Goal: Transaction & Acquisition: Subscribe to service/newsletter

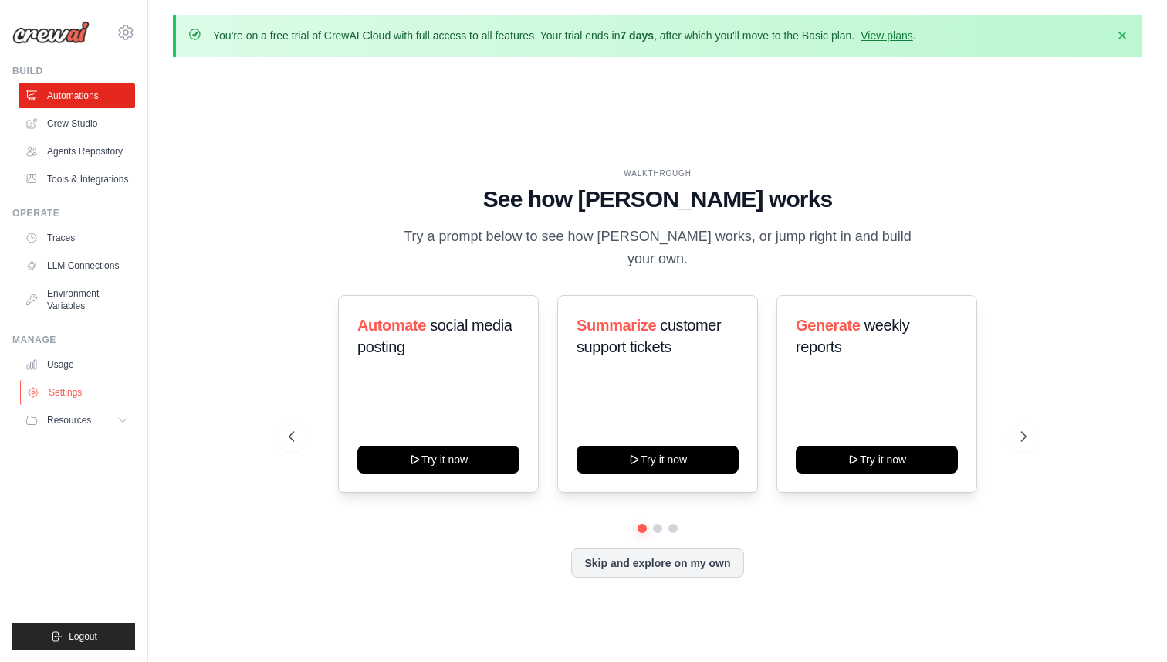
click at [84, 392] on link "Settings" at bounding box center [78, 392] width 117 height 25
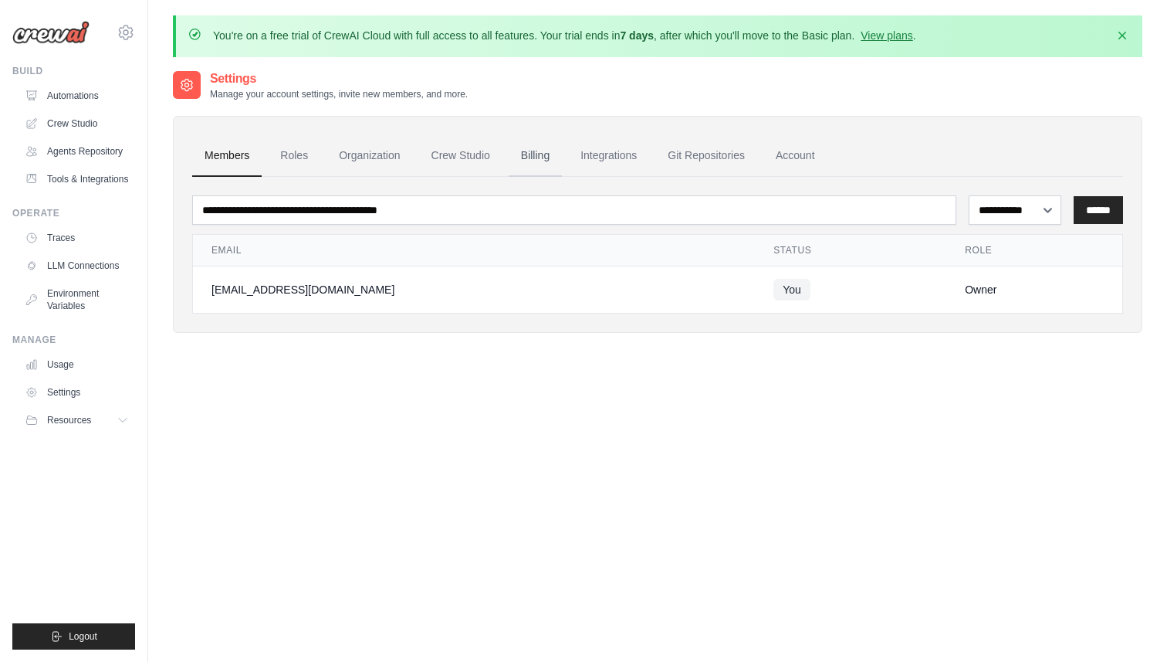
click at [527, 151] on link "Billing" at bounding box center [535, 156] width 53 height 42
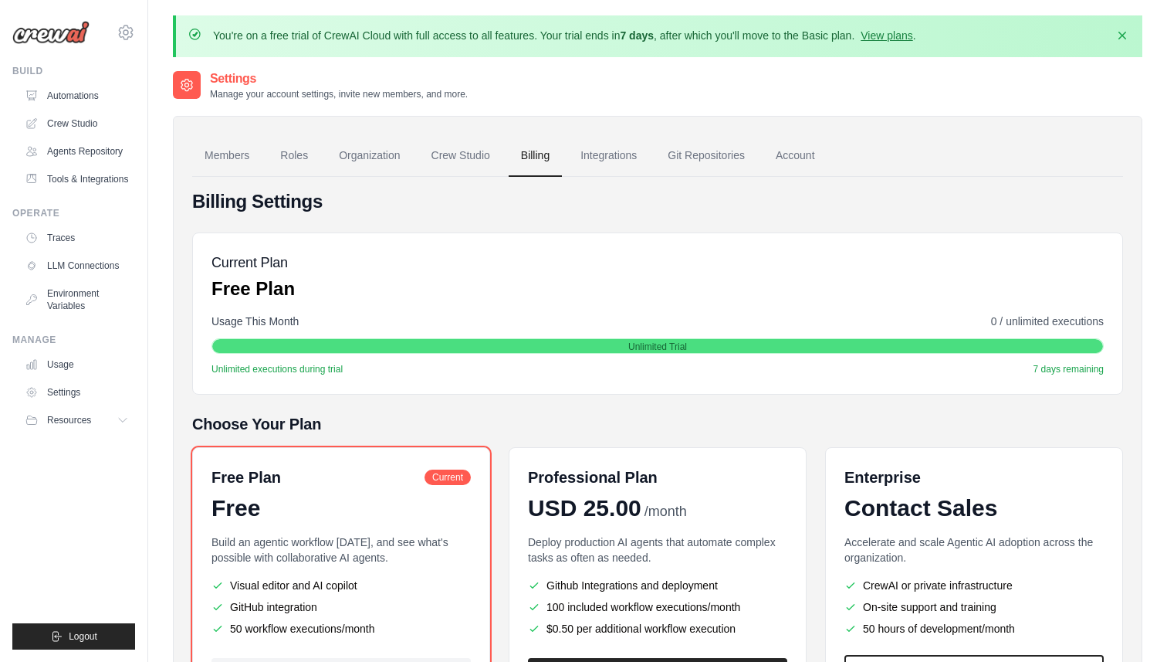
scroll to position [147, 0]
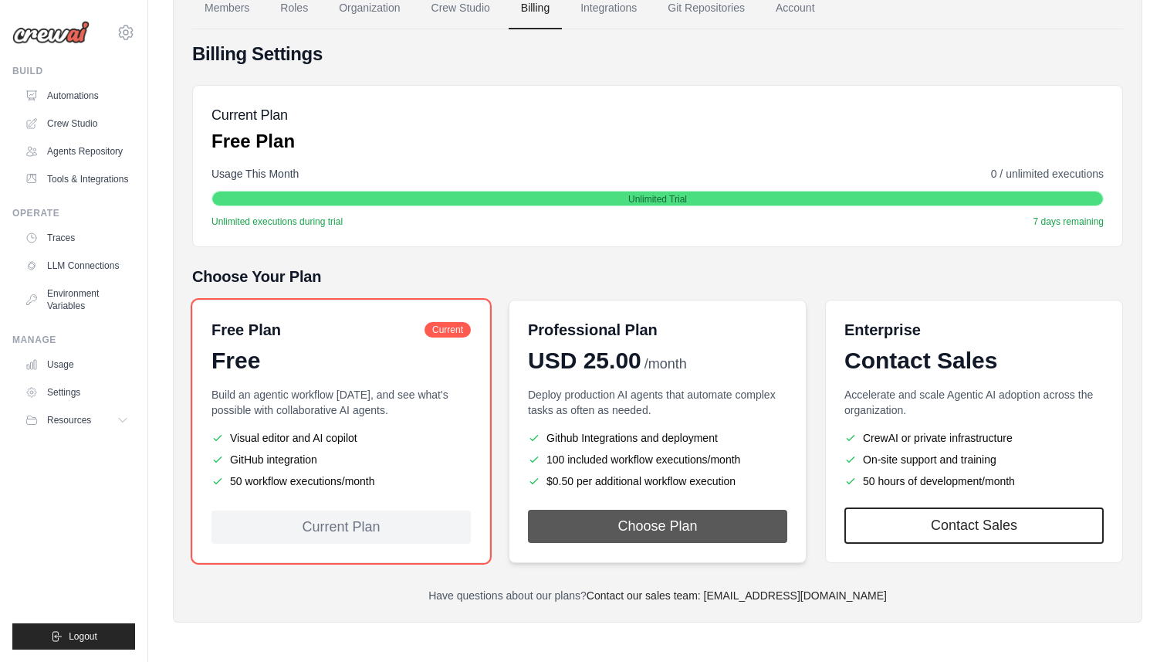
click at [602, 517] on button "Choose Plan" at bounding box center [657, 526] width 259 height 33
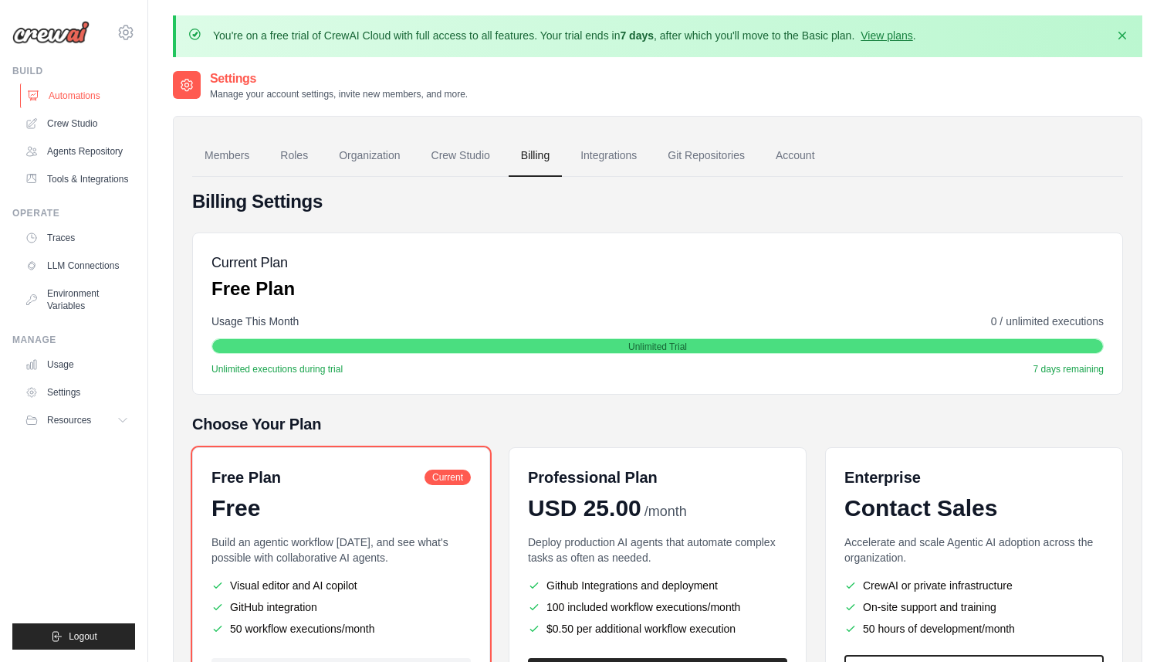
click at [93, 93] on link "Automations" at bounding box center [78, 95] width 117 height 25
